Goal: Navigation & Orientation: Find specific page/section

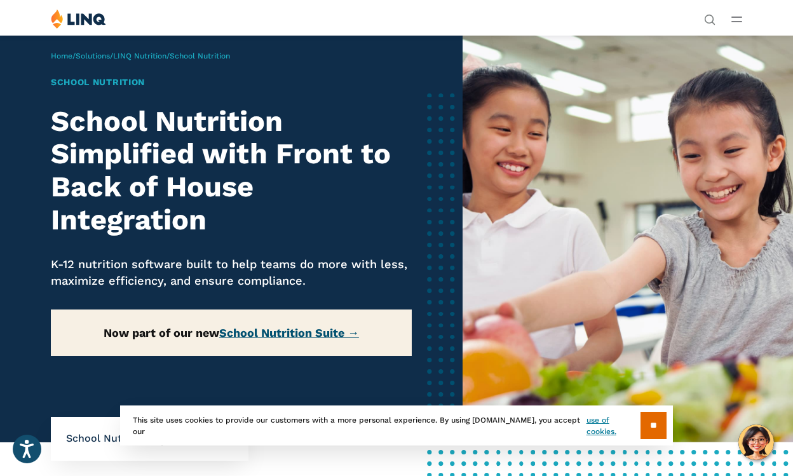
click at [326, 330] on link "School Nutrition Suite →" at bounding box center [289, 332] width 140 height 13
click at [740, 20] on icon "Open Main Menu" at bounding box center [736, 20] width 11 height 6
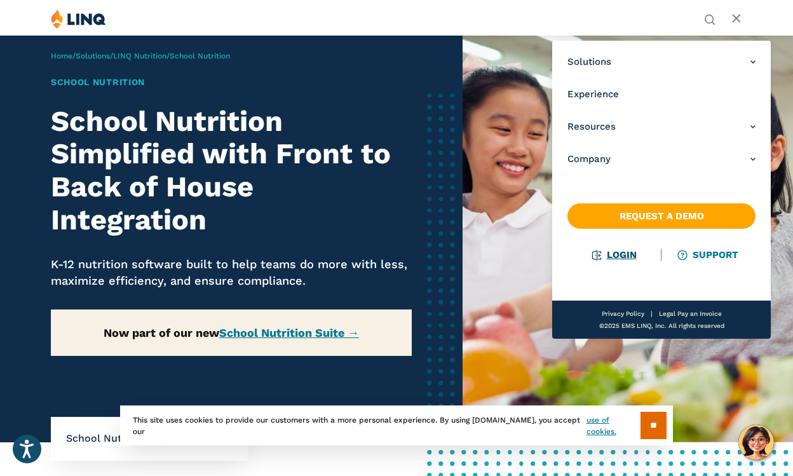
click at [613, 254] on link "Login" at bounding box center [615, 254] width 44 height 11
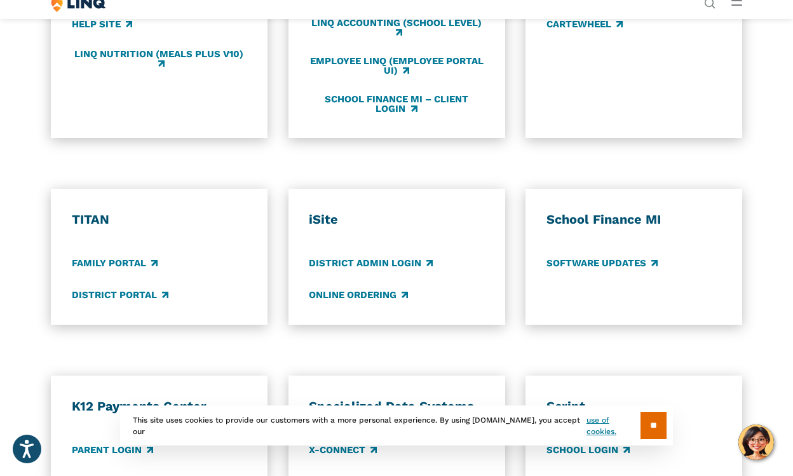
scroll to position [745, 0]
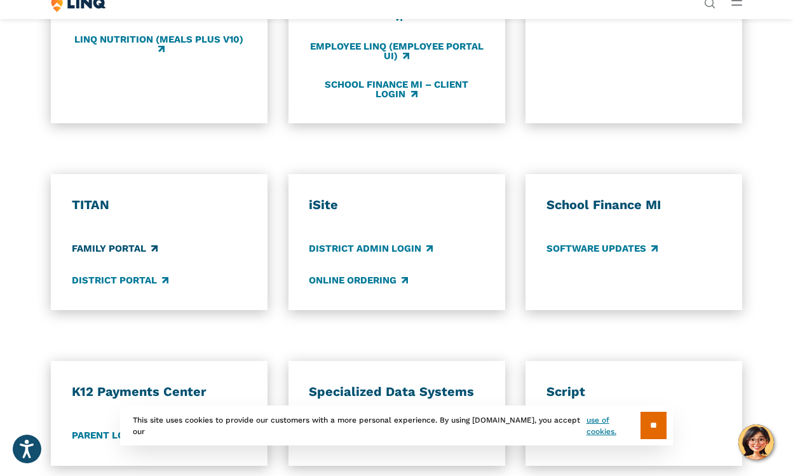
click at [112, 246] on link "Family Portal" at bounding box center [115, 249] width 86 height 14
